Goal: Transaction & Acquisition: Purchase product/service

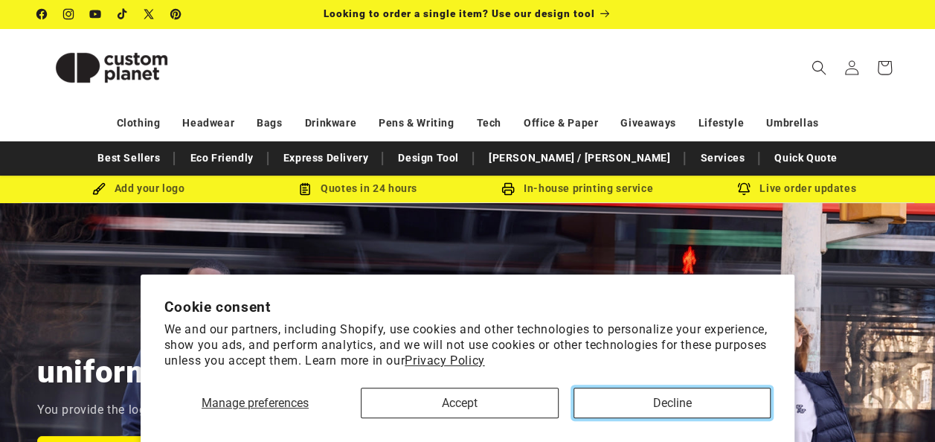
click at [651, 408] on button "Decline" at bounding box center [672, 402] width 198 height 30
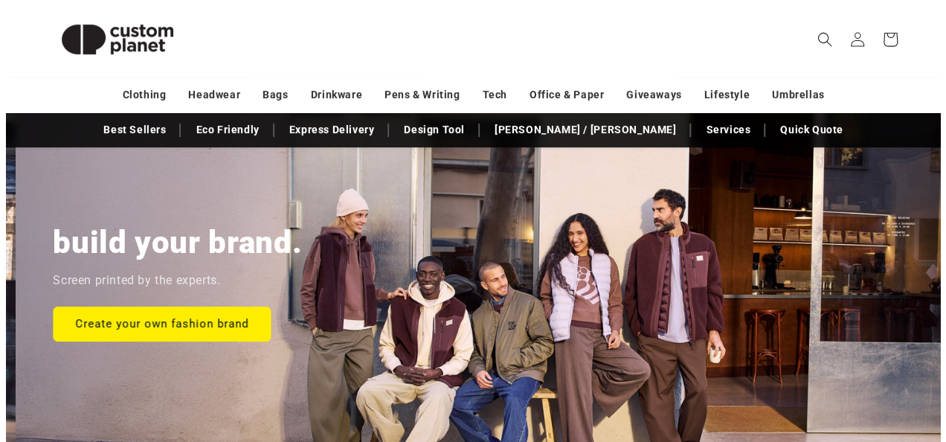
scroll to position [0, 934]
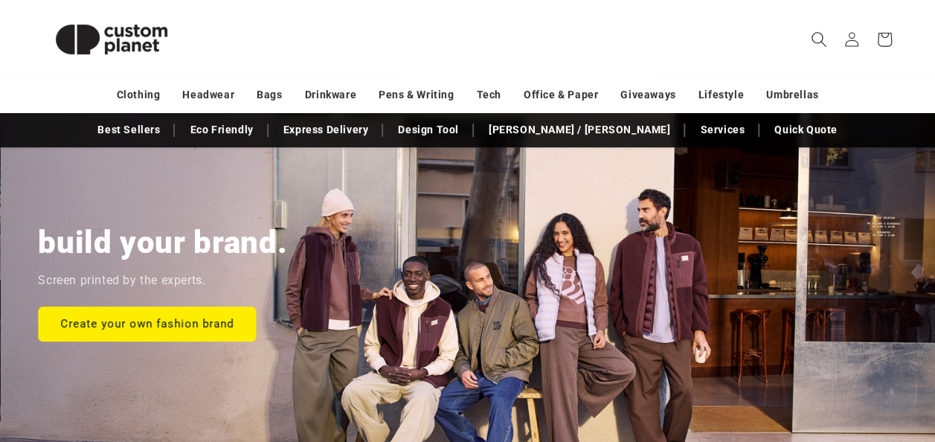
click at [818, 42] on icon "Search" at bounding box center [818, 39] width 15 height 15
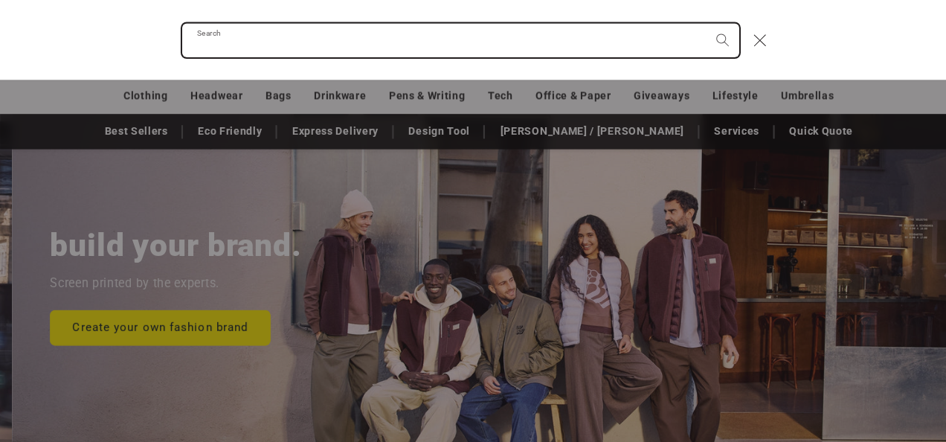
scroll to position [0, 946]
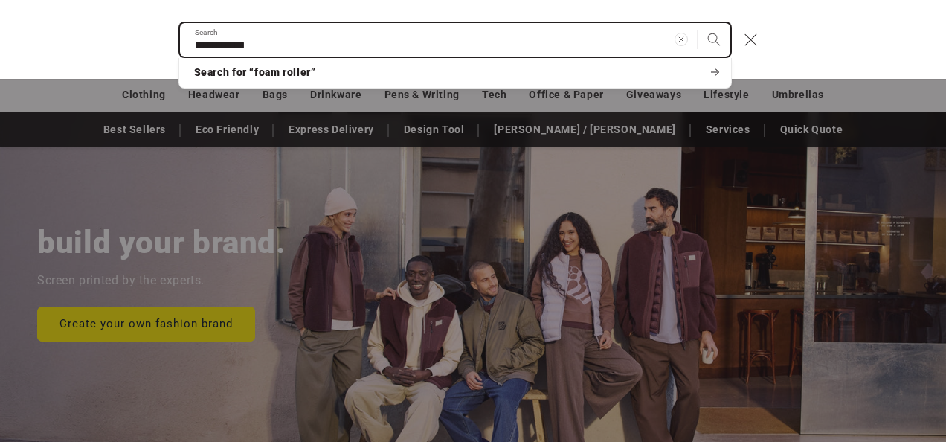
type input "**********"
click at [698, 23] on button "Search" at bounding box center [714, 39] width 33 height 33
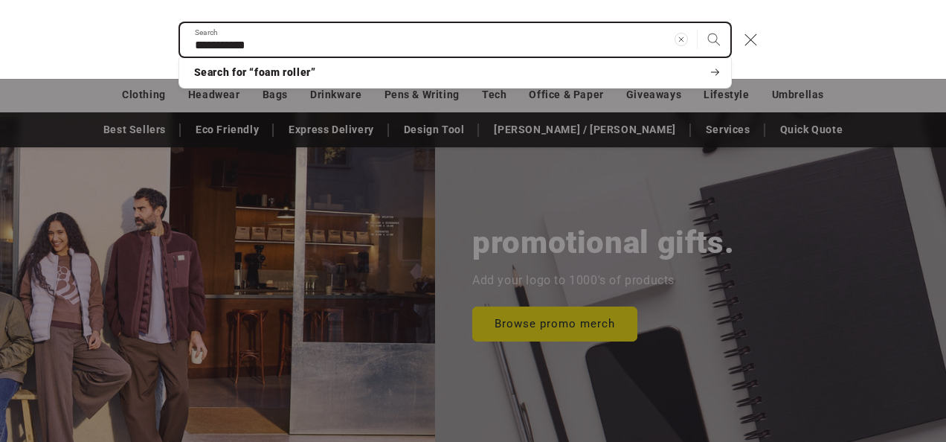
scroll to position [0, 1838]
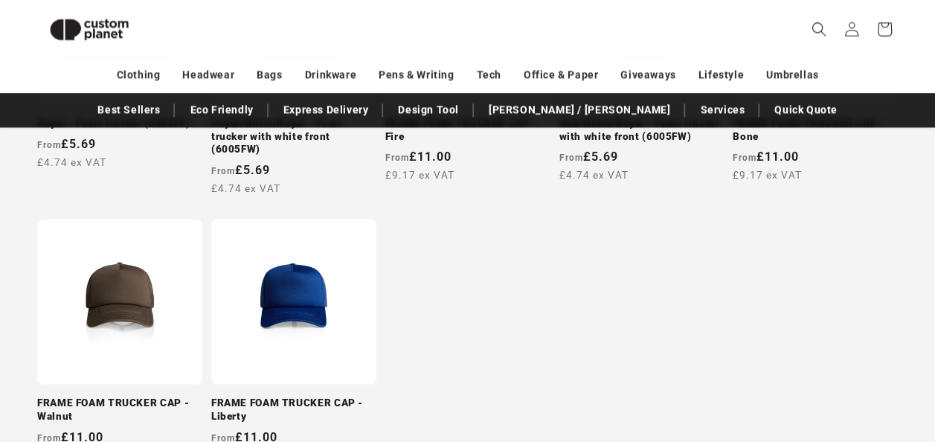
scroll to position [1019, 0]
